Goal: Task Accomplishment & Management: Complete application form

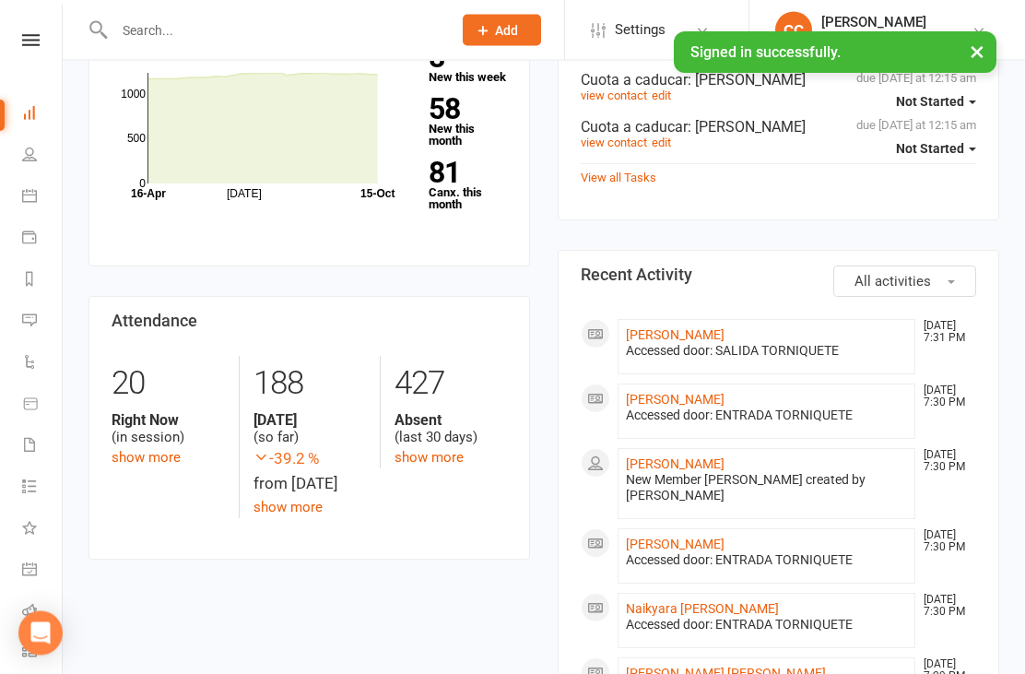
scroll to position [288, 0]
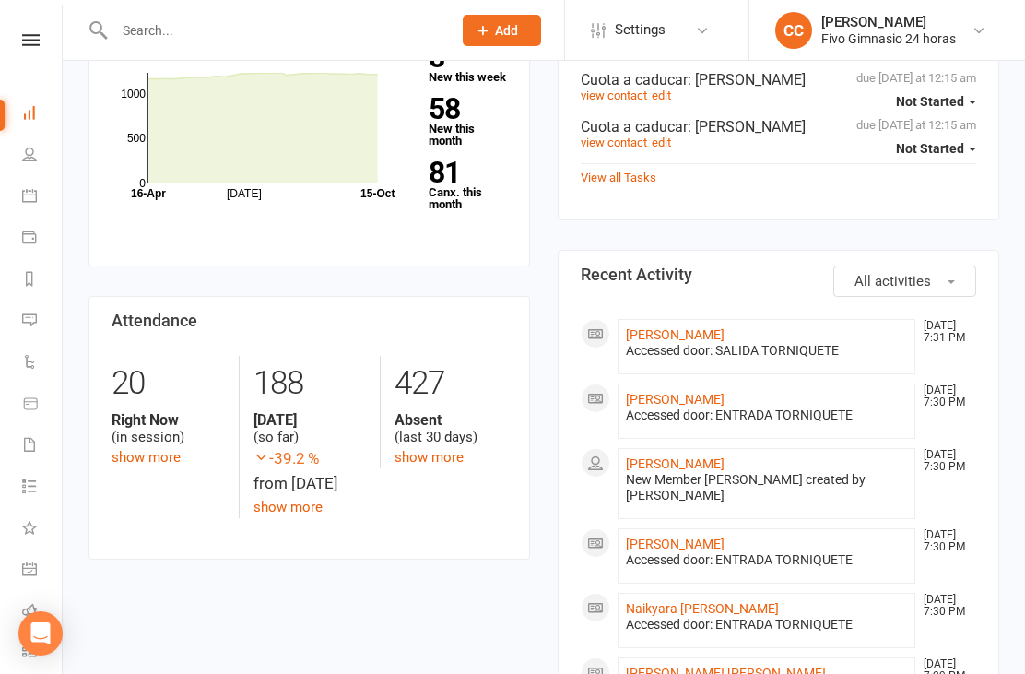
click at [724, 471] on link "[PERSON_NAME]" at bounding box center [675, 463] width 99 height 15
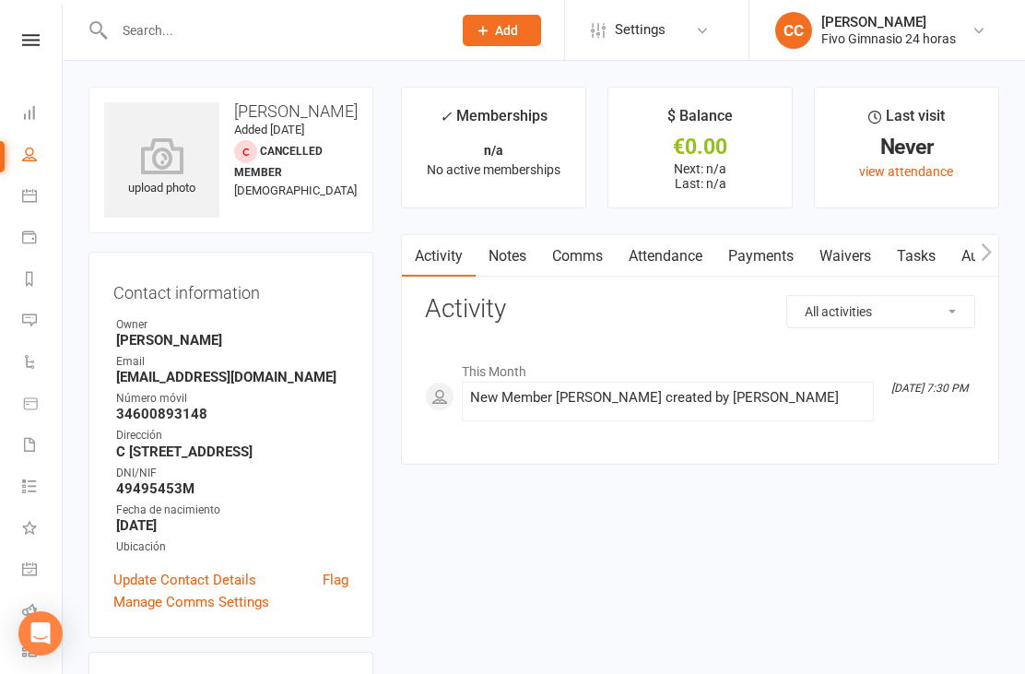
click at [164, 170] on icon at bounding box center [161, 155] width 115 height 37
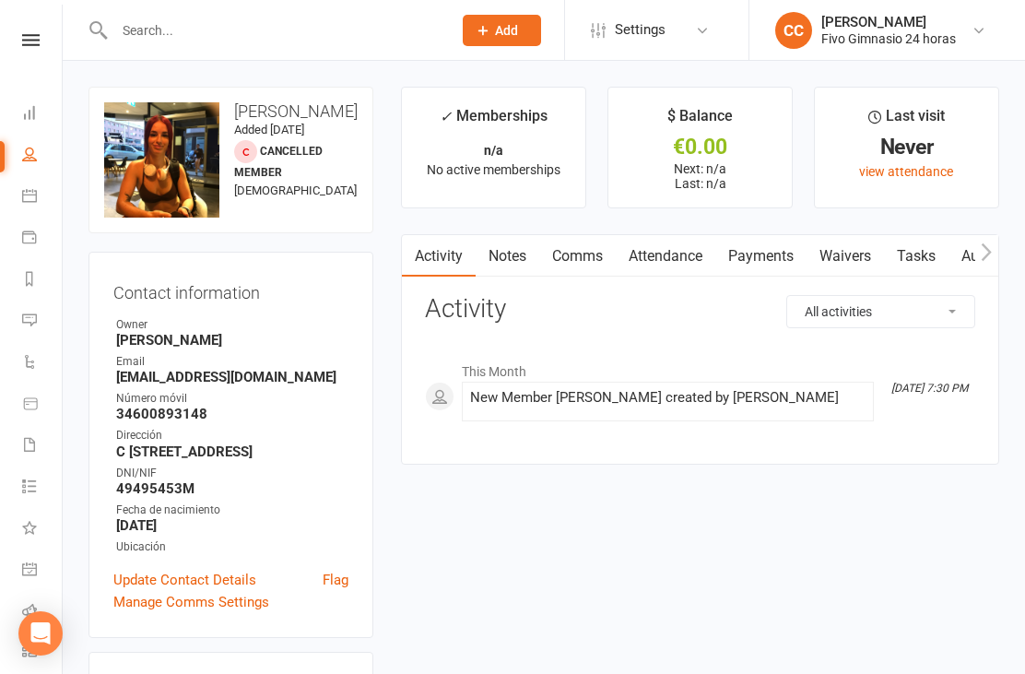
click at [833, 256] on link "Waivers" at bounding box center [844, 256] width 77 height 42
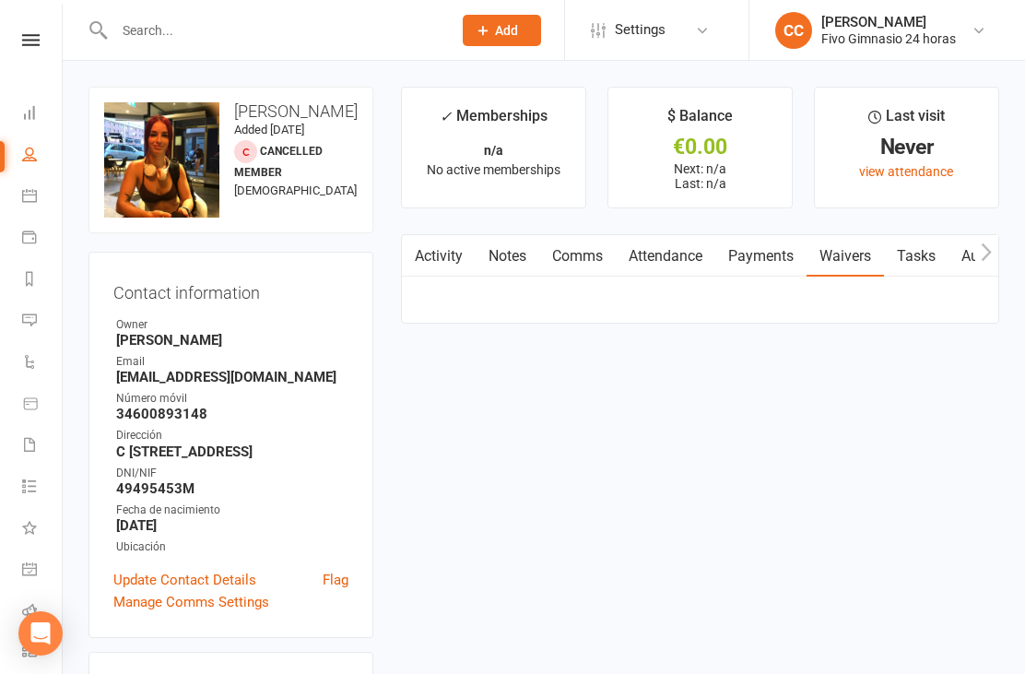
scroll to position [59, 0]
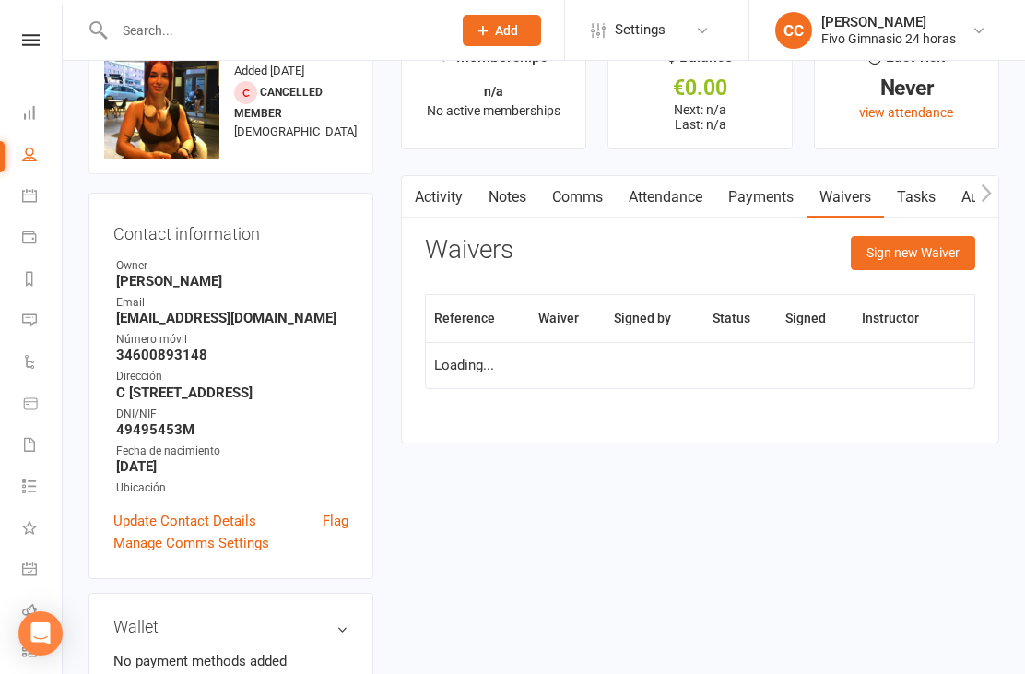
click at [901, 236] on button "Sign new Waiver" at bounding box center [912, 252] width 124 height 33
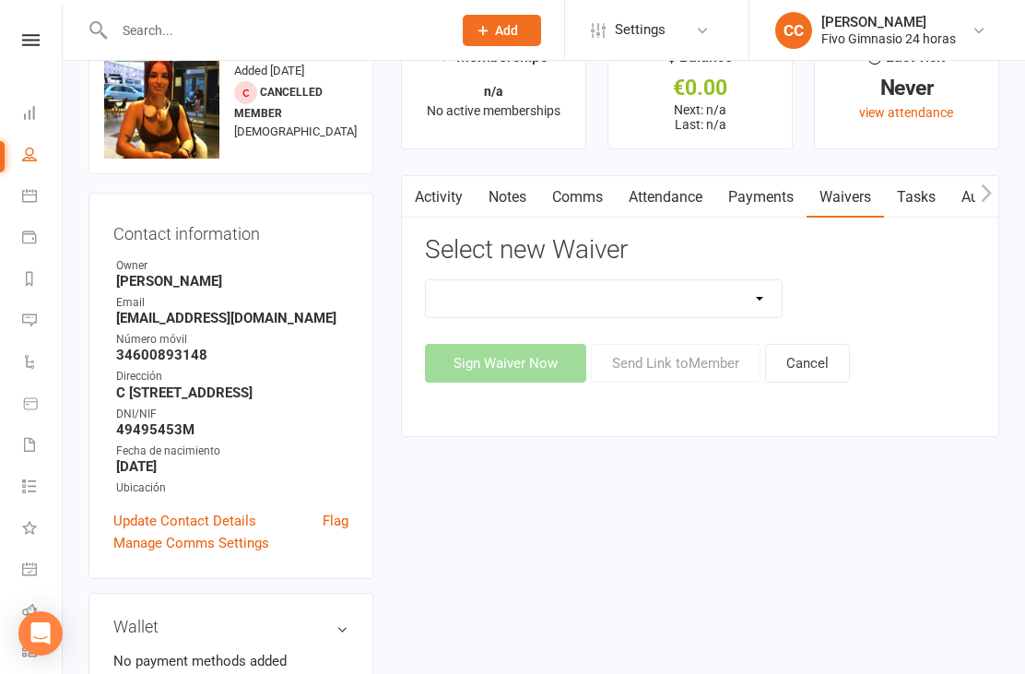
click at [710, 271] on div "Select new Waiver Actualización De Datos De Pago Alta Online Certificación Fina…" at bounding box center [700, 309] width 550 height 146
click at [700, 299] on select "Actualización De Datos De Pago Alta Online Certificación Finalización Contrato …" at bounding box center [604, 298] width 356 height 37
select select "2438"
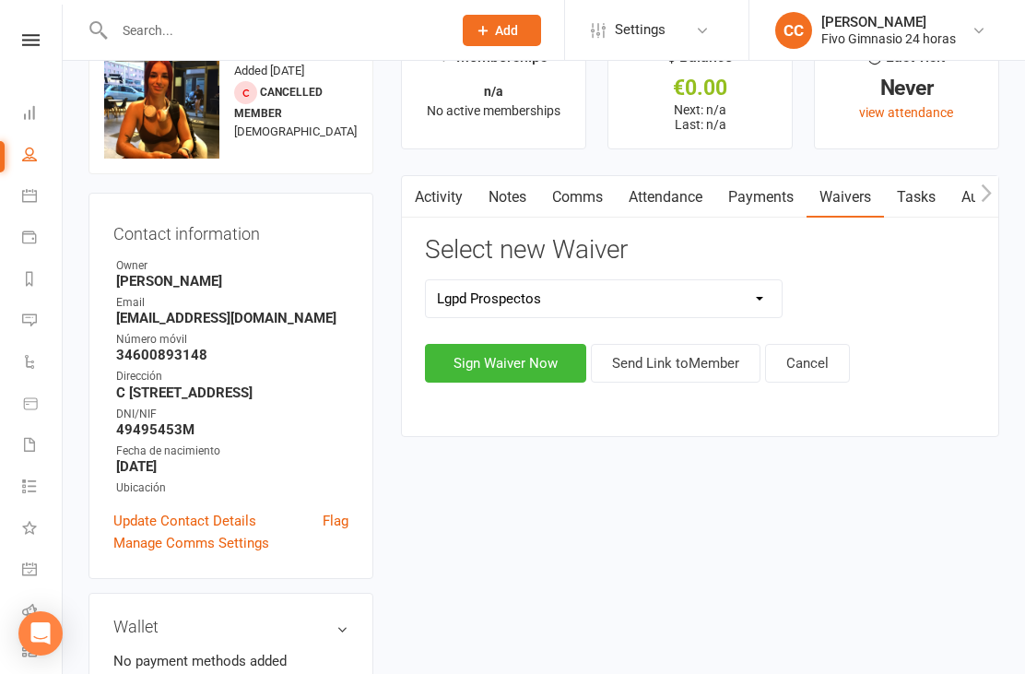
click at [476, 379] on button "Sign Waiver Now" at bounding box center [505, 363] width 161 height 39
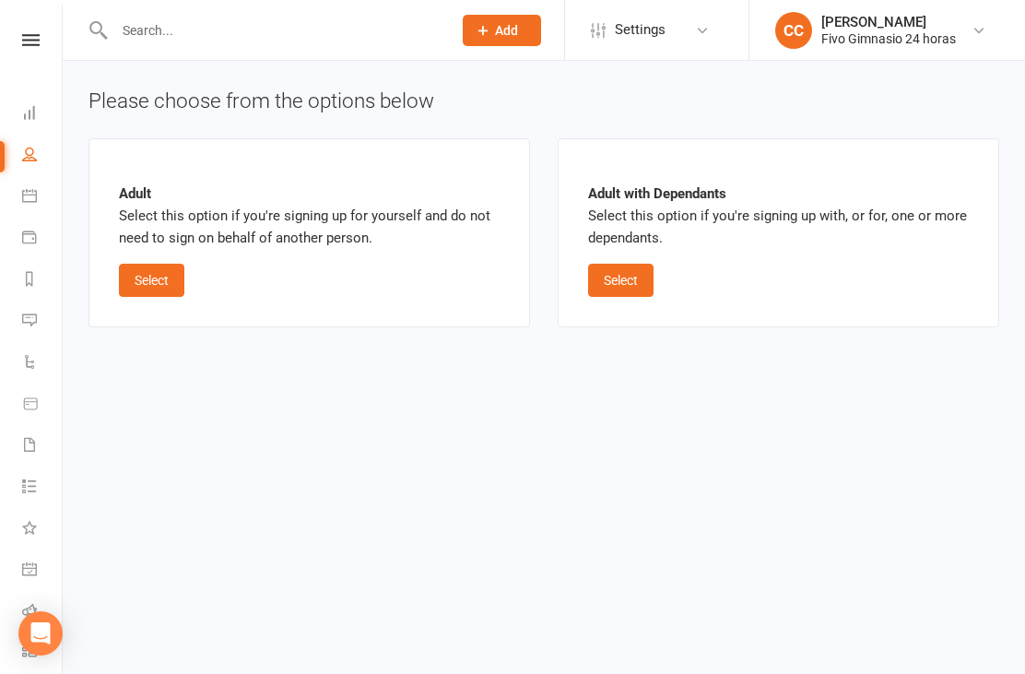
click at [163, 281] on button "Select" at bounding box center [151, 280] width 65 height 33
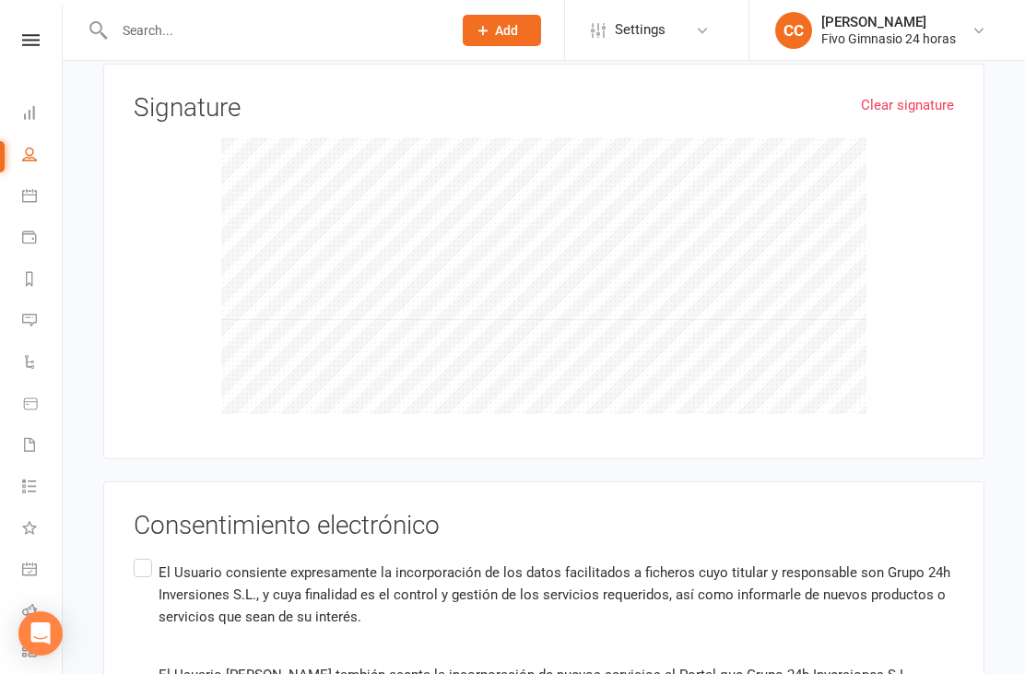
scroll to position [1206, 0]
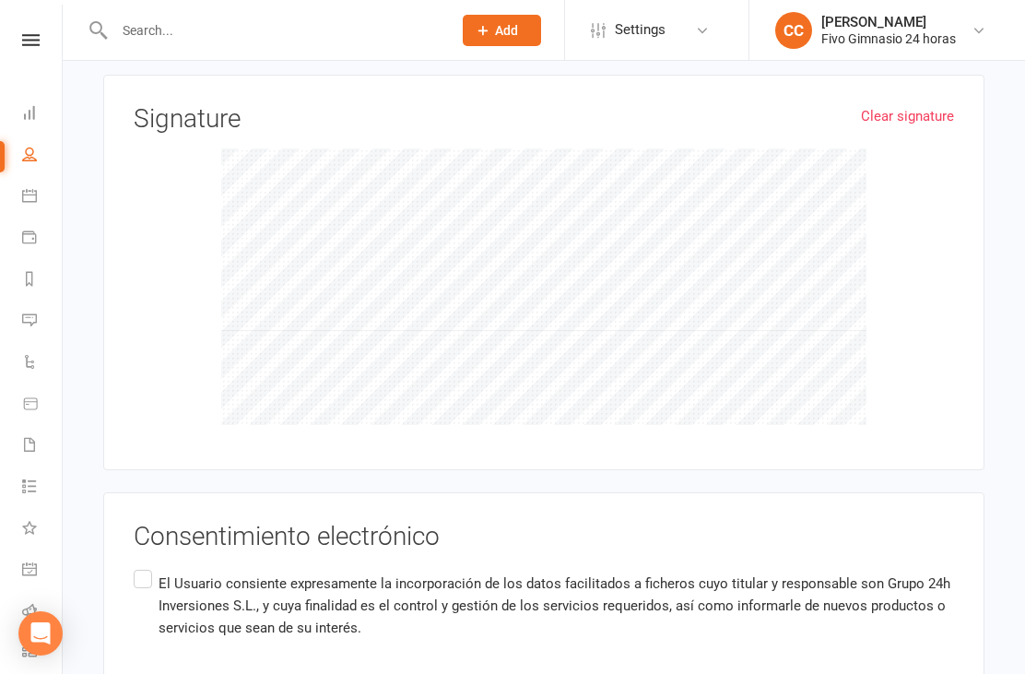
click at [146, 566] on input "El Usuario consiente expresamente la incorporación de los datos facilitados a f…" at bounding box center [140, 566] width 12 height 0
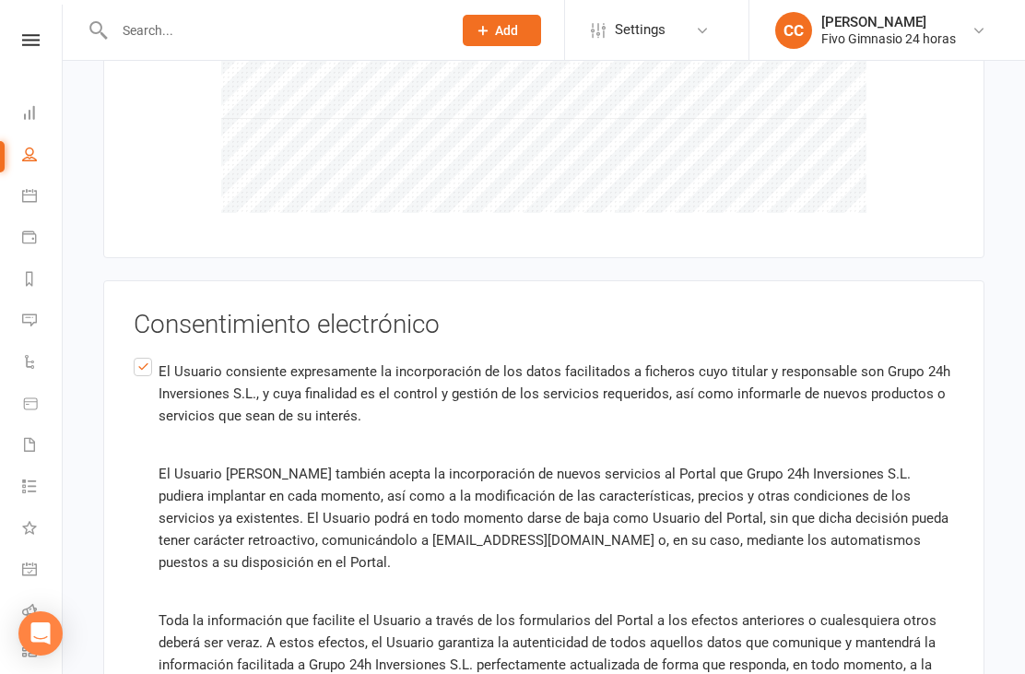
scroll to position [1652, 0]
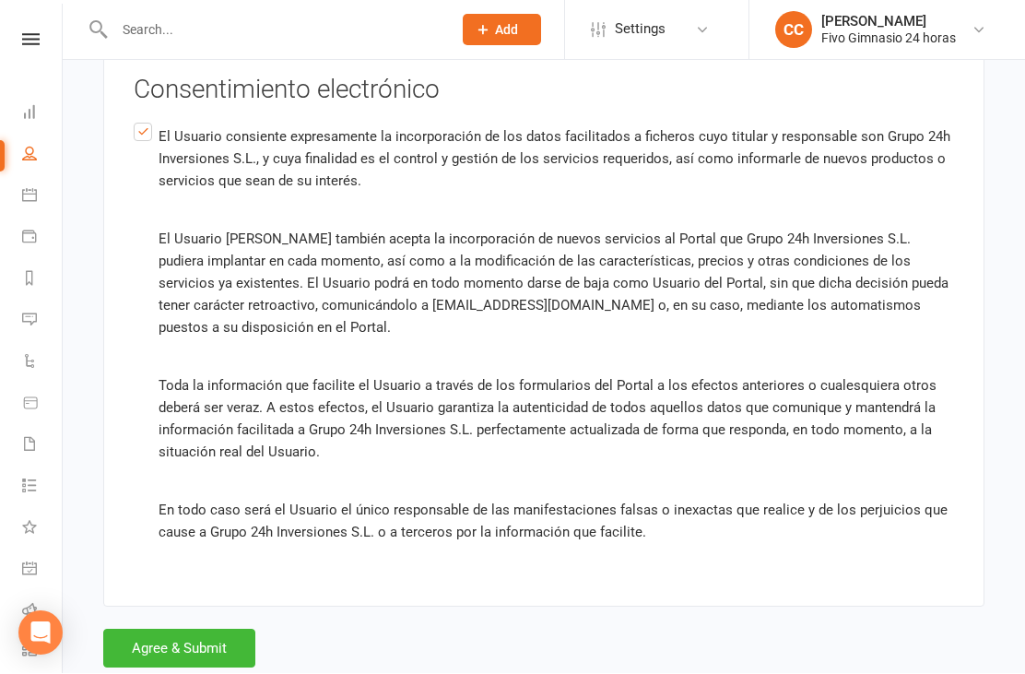
click at [200, 654] on button "Agree & Submit" at bounding box center [179, 648] width 152 height 39
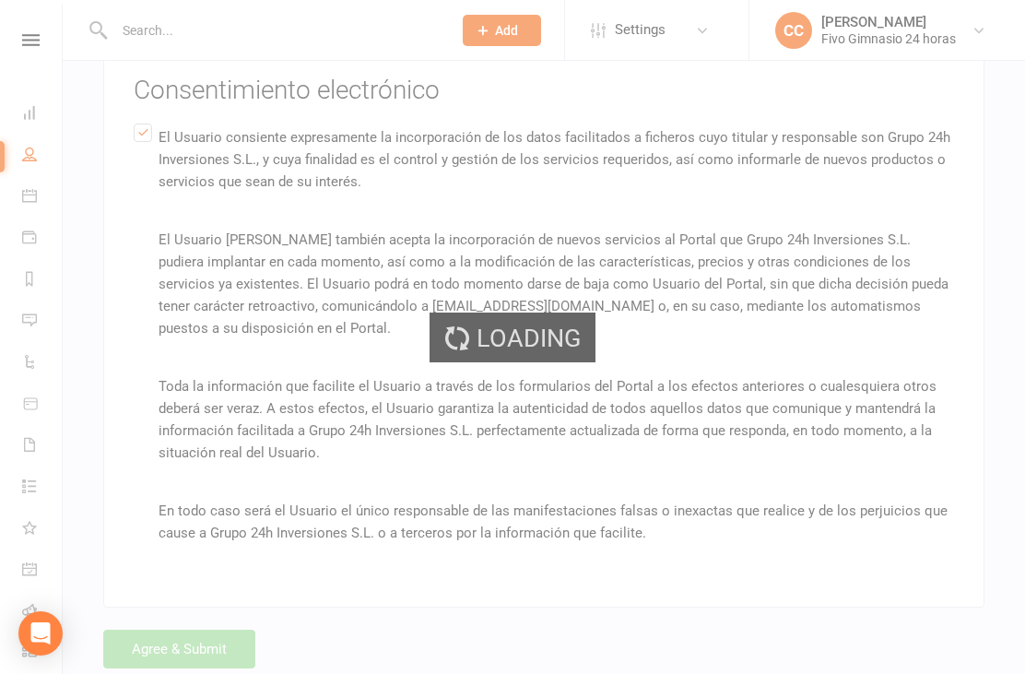
click at [203, 648] on div "Loading" at bounding box center [512, 337] width 1025 height 674
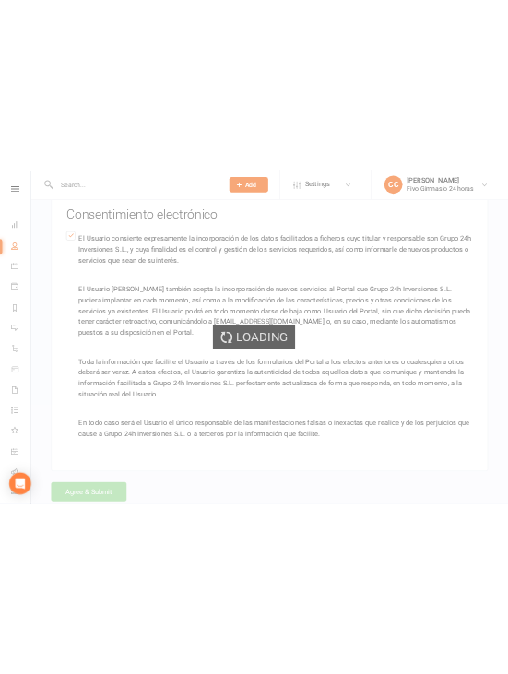
scroll to position [2295, 0]
